Goal: Task Accomplishment & Management: Use online tool/utility

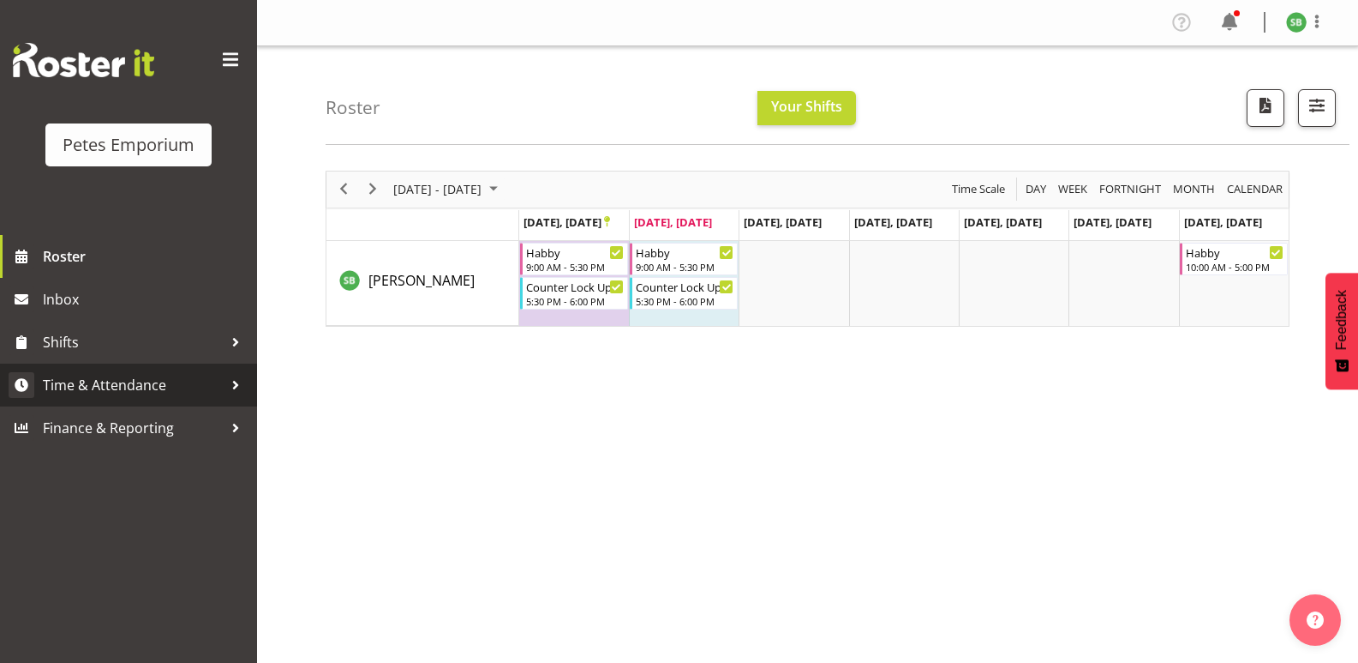
click at [115, 381] on span "Time & Attendance" at bounding box center [133, 385] width 180 height 26
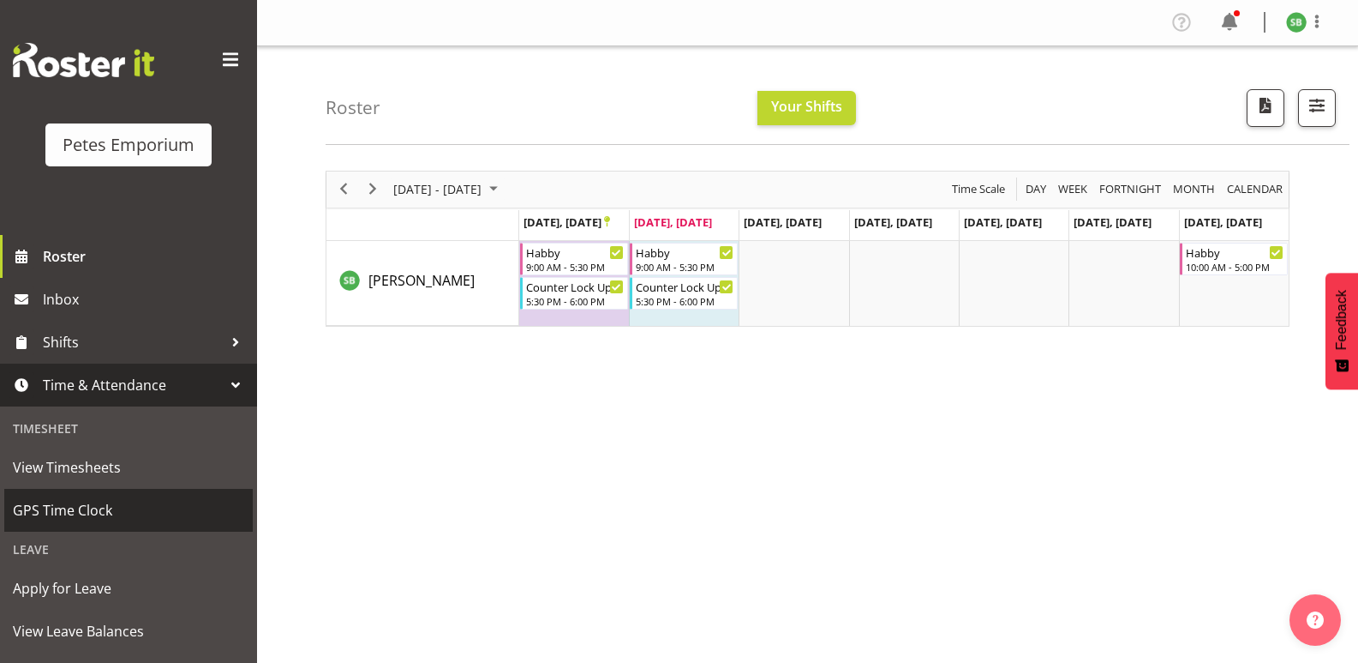
click at [96, 519] on span "GPS Time Clock" at bounding box center [128, 510] width 231 height 26
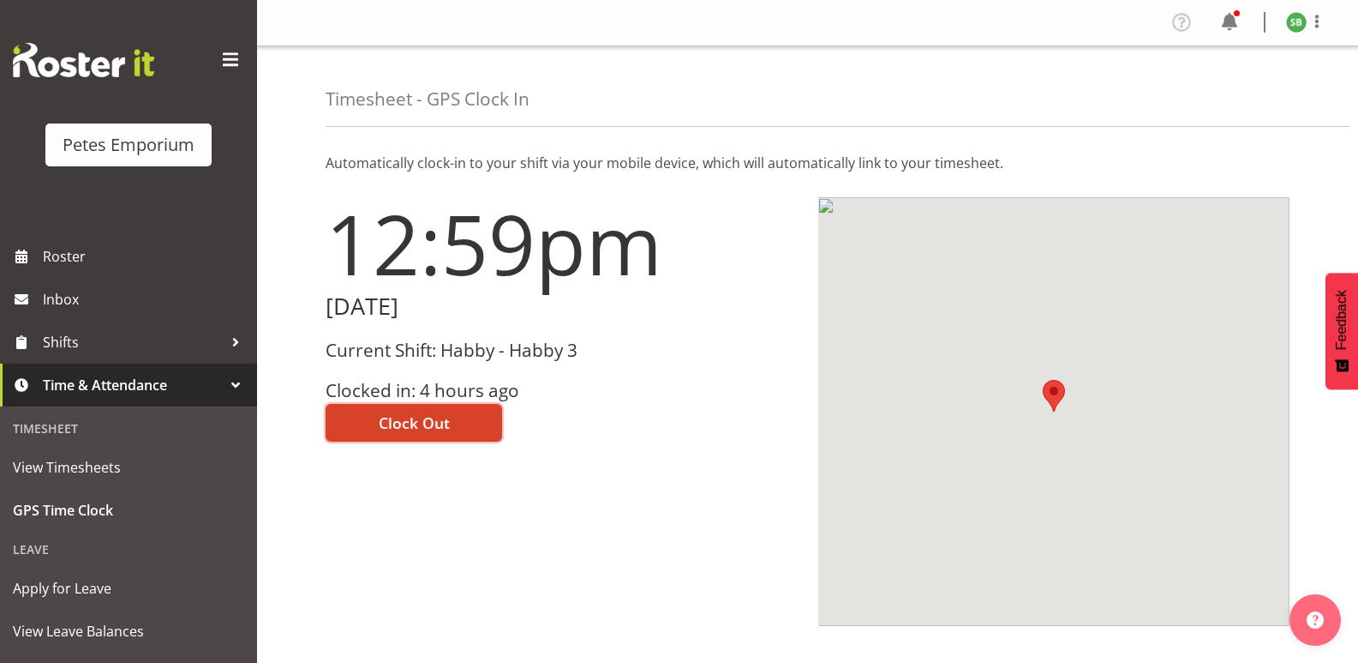
click at [416, 423] on span "Clock Out" at bounding box center [414, 422] width 71 height 22
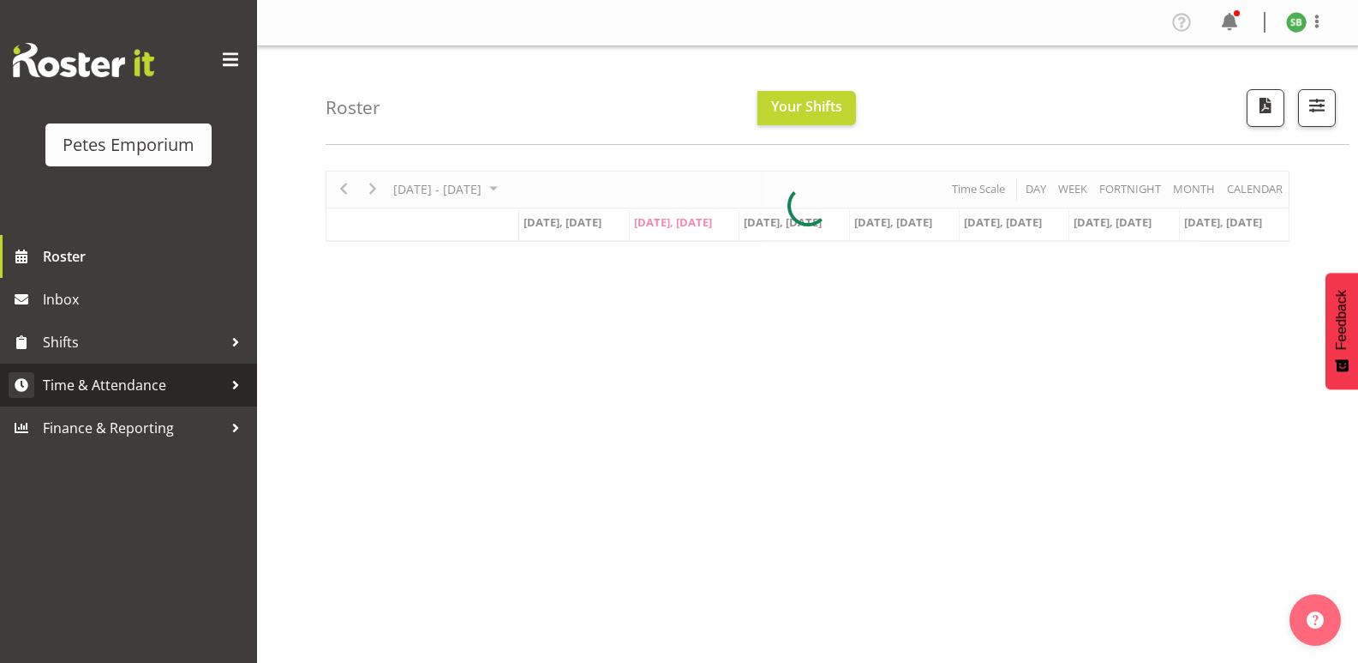
click at [106, 375] on span "Time & Attendance" at bounding box center [133, 385] width 180 height 26
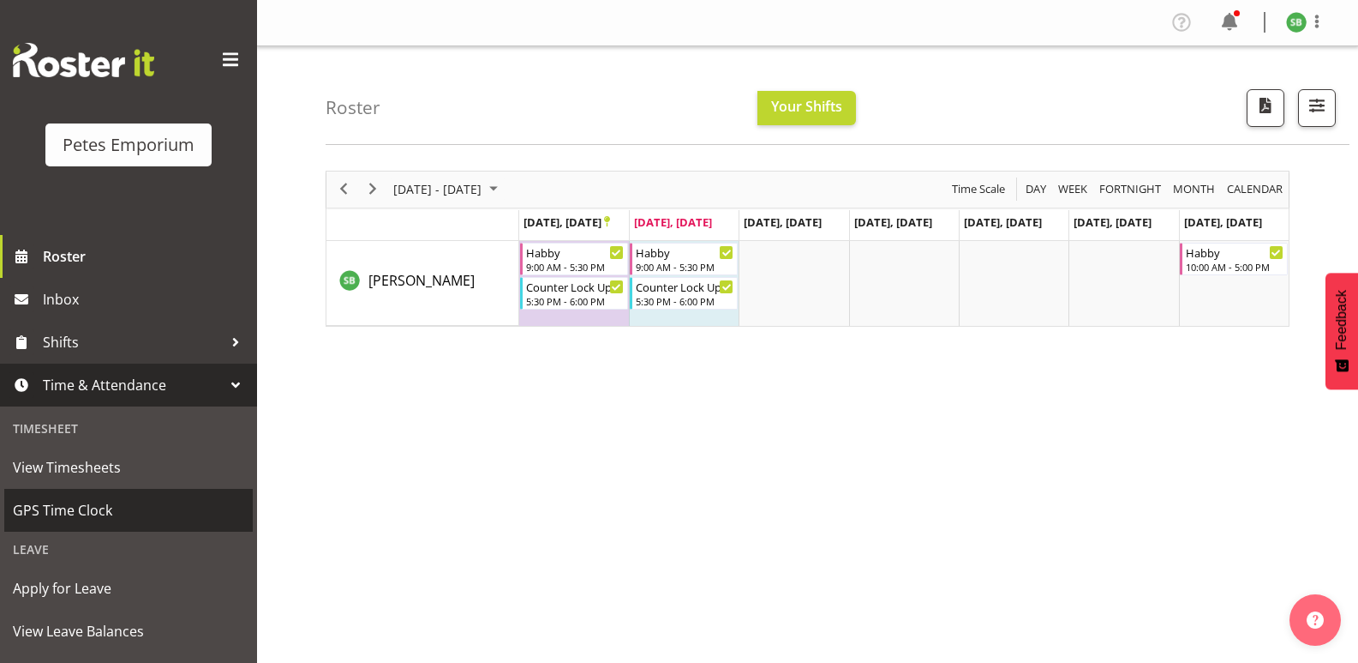
click at [87, 518] on span "GPS Time Clock" at bounding box center [128, 510] width 231 height 26
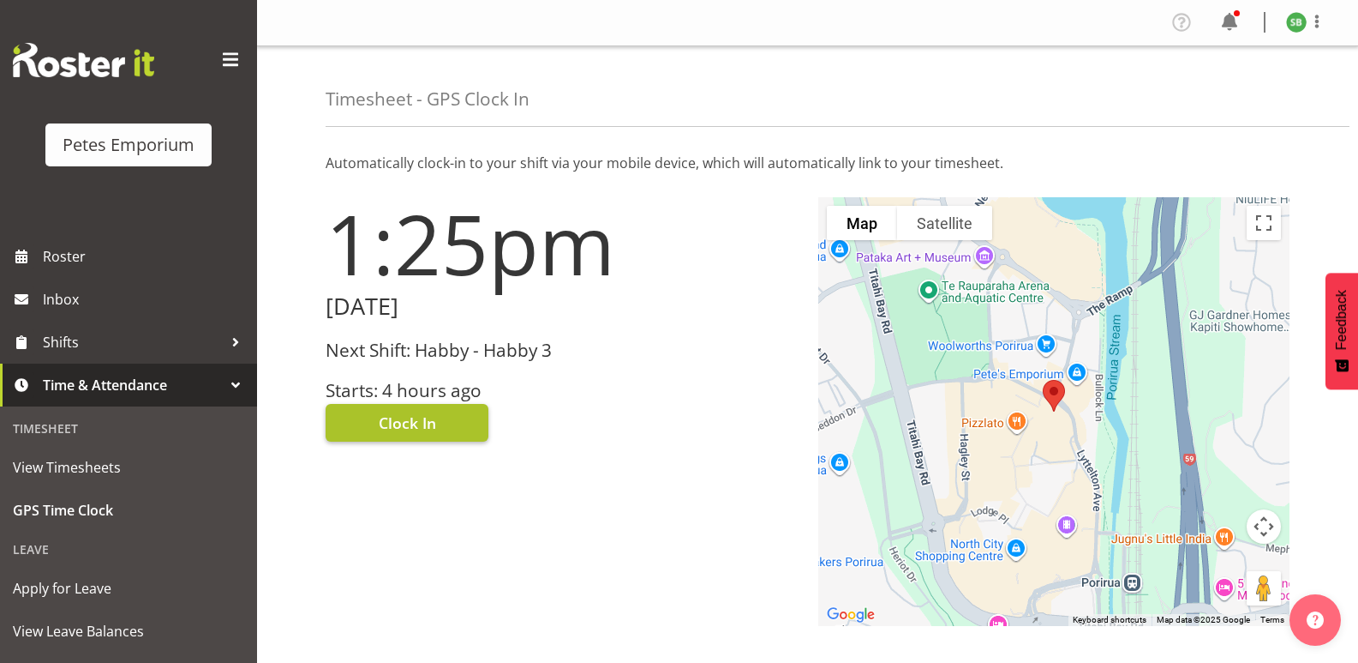
click at [409, 429] on span "Clock In" at bounding box center [407, 422] width 57 height 22
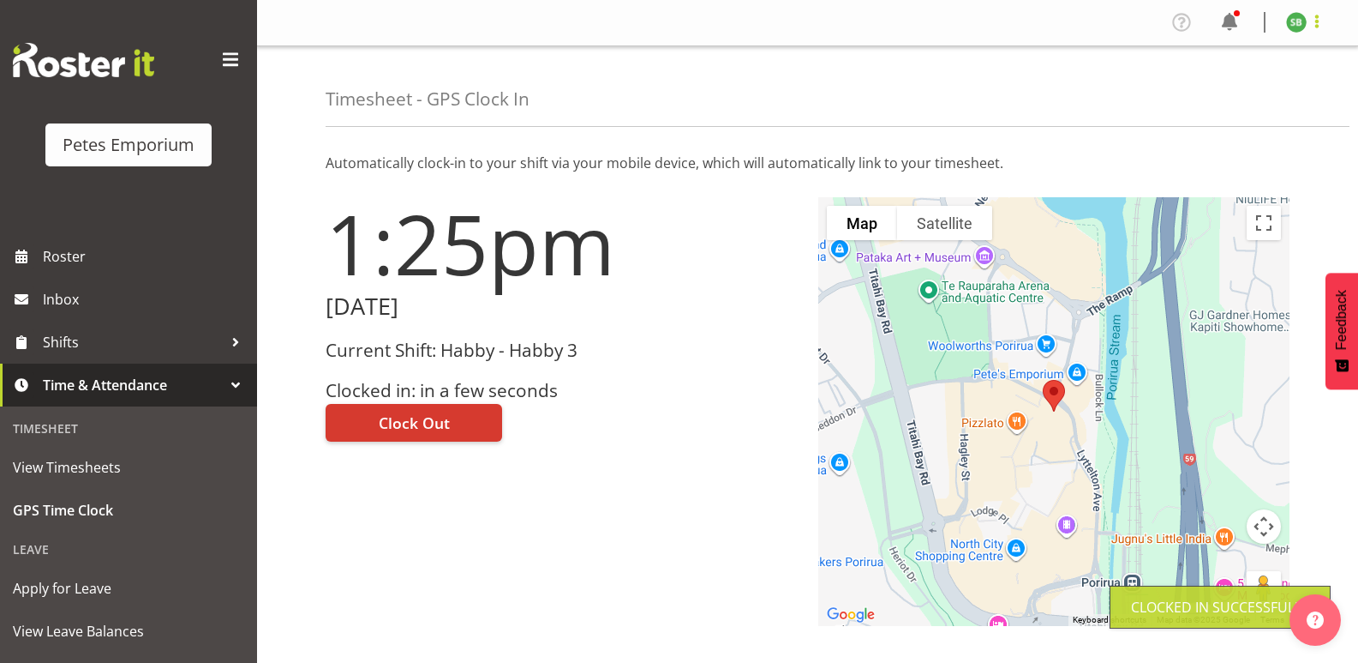
click at [1324, 26] on span at bounding box center [1317, 21] width 21 height 21
click at [1202, 97] on link "Log Out" at bounding box center [1245, 90] width 165 height 31
